Goal: Information Seeking & Learning: Check status

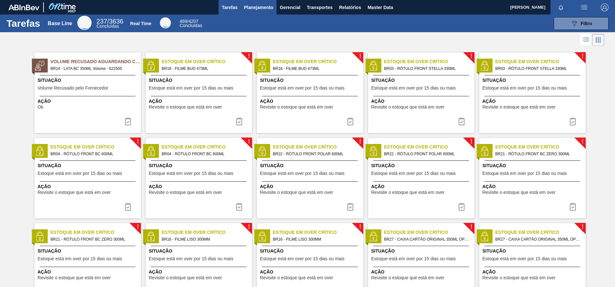
click at [263, 9] on span "Planejamento" at bounding box center [258, 8] width 29 height 8
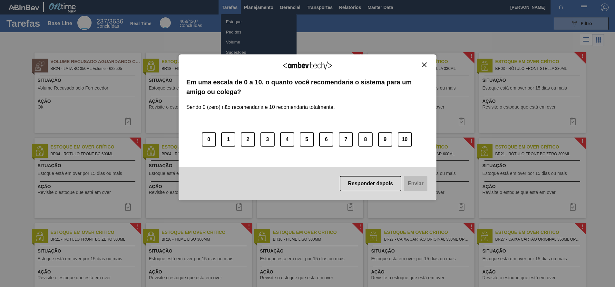
click at [427, 63] on button "Close" at bounding box center [424, 64] width 9 height 5
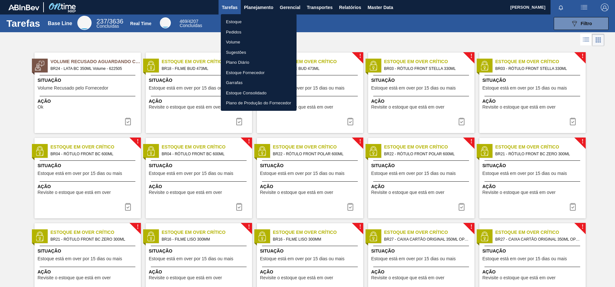
click at [581, 16] on div at bounding box center [307, 143] width 615 height 287
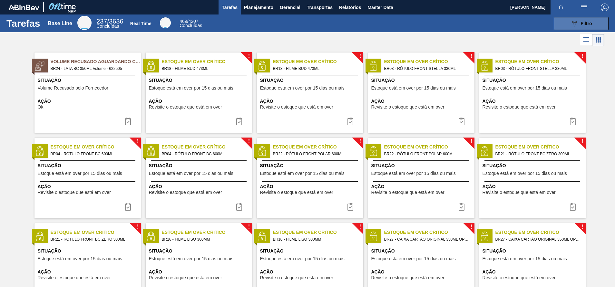
click at [565, 26] on button "089F7B8B-B2A5-4AFE-B5C0-19BA573D28AC Filtro" at bounding box center [581, 23] width 55 height 13
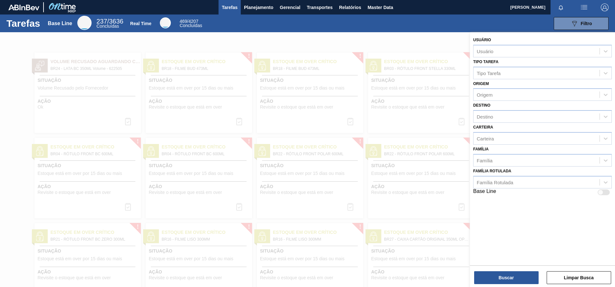
click at [262, 16] on div "Tarefas Base Line 237 / 3636 Concluídas Real Time 469 / 4207 Concluídas 089F7B8…" at bounding box center [307, 24] width 615 height 18
click at [260, 15] on div "Tarefas Base Line 237 / 3636 Concluídas Real Time 469 / 4207 Concluídas 089F7B8…" at bounding box center [307, 24] width 615 height 18
click at [257, 13] on button "Planejamento" at bounding box center [259, 7] width 36 height 15
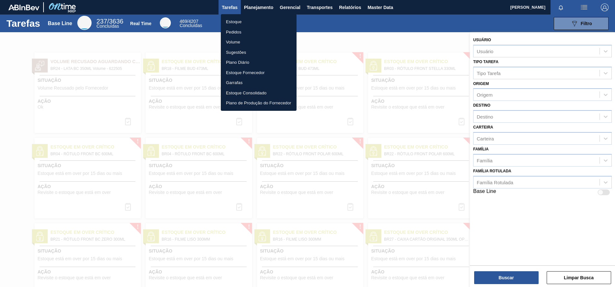
click at [234, 27] on li "Pedidos" at bounding box center [259, 32] width 76 height 10
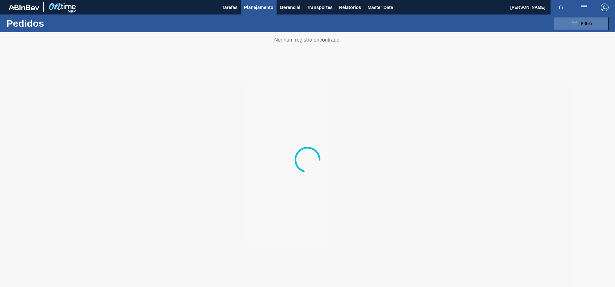
click at [582, 21] on span "Filtro" at bounding box center [586, 23] width 11 height 5
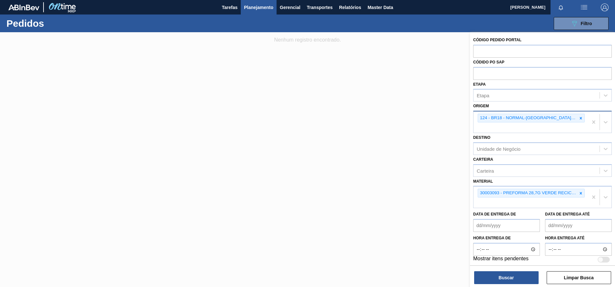
click at [579, 119] on div at bounding box center [580, 118] width 7 height 8
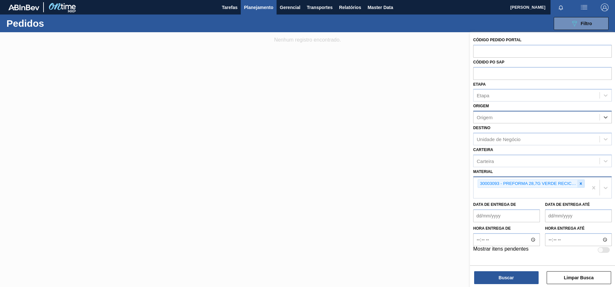
click at [582, 185] on icon at bounding box center [581, 183] width 2 height 2
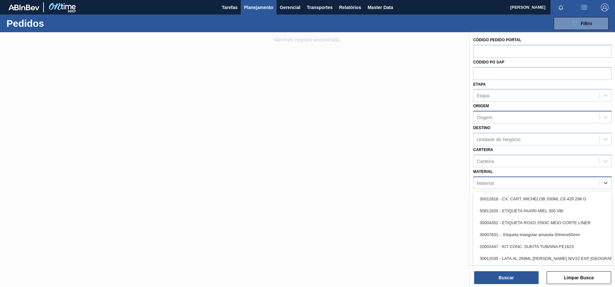
click at [582, 185] on div "Material" at bounding box center [536, 182] width 126 height 9
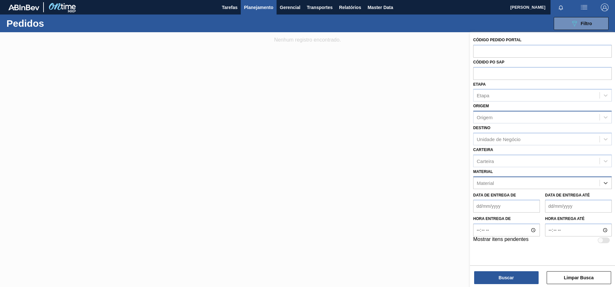
click at [582, 185] on div "Material" at bounding box center [536, 182] width 126 height 9
paste input "29035808"
type input "29035808"
paste input "30003255"
type input "30003255"
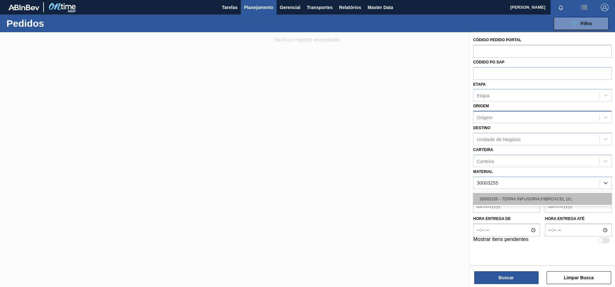
click at [499, 193] on div "30003255 - TERRA INFUSORIA;FIBROXCEL 10;;" at bounding box center [542, 199] width 139 height 12
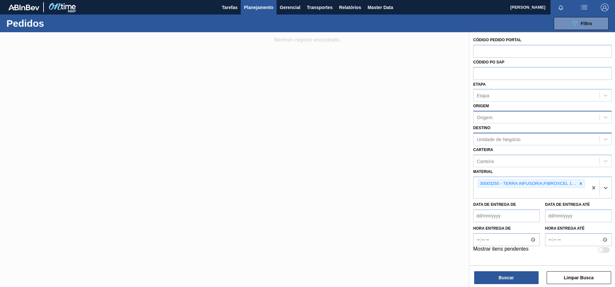
click at [497, 140] on div "Unidade de Negócio" at bounding box center [499, 138] width 44 height 5
type input "jacare"
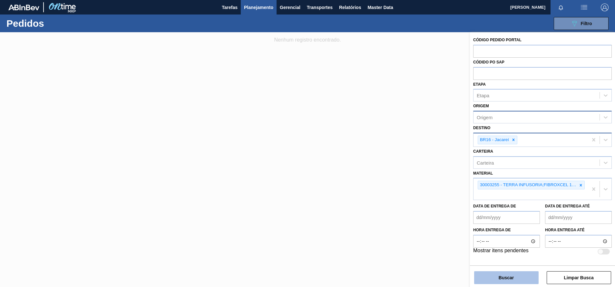
click at [494, 280] on button "Buscar" at bounding box center [506, 277] width 64 height 13
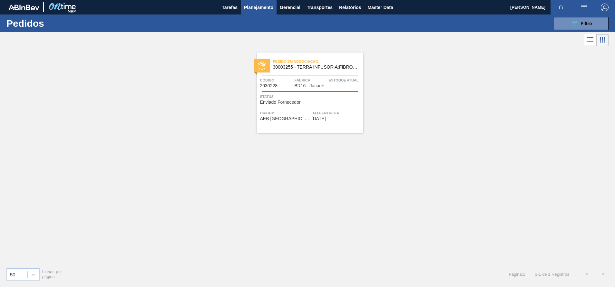
click at [288, 55] on div "Pedido em Negociação 30003255 - TERRA INFUSORIA;FIBROXCEL 10;; Código 2030228 F…" at bounding box center [310, 93] width 106 height 81
